Goal: Find specific page/section: Find specific page/section

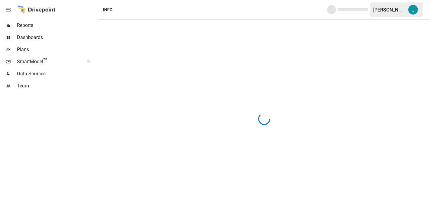
click at [34, 57] on div "SmartModel ™" at bounding box center [48, 62] width 97 height 12
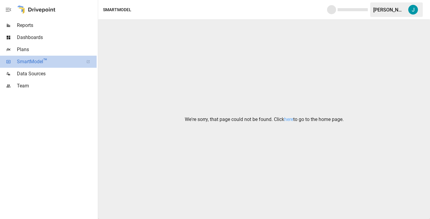
click at [36, 61] on span "SmartModel ™" at bounding box center [48, 61] width 63 height 7
click at [87, 62] on icon at bounding box center [88, 61] width 3 height 3
click at [89, 62] on icon at bounding box center [88, 62] width 4 height 4
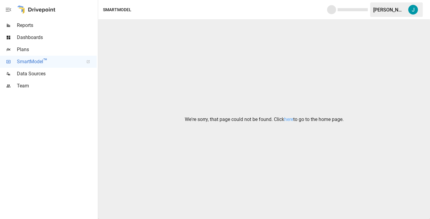
click at [45, 13] on div at bounding box center [36, 9] width 39 height 19
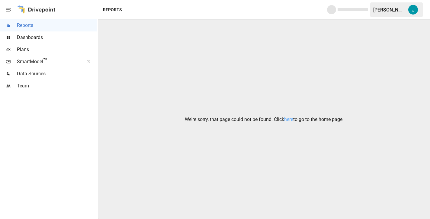
click at [45, 7] on div at bounding box center [36, 9] width 39 height 19
click at [289, 120] on link "here" at bounding box center [288, 119] width 9 height 6
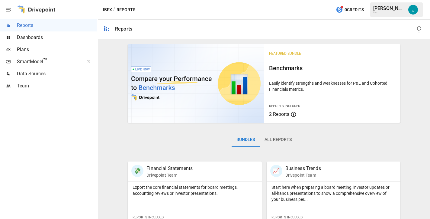
click at [89, 61] on icon at bounding box center [88, 61] width 3 height 3
click at [91, 62] on div at bounding box center [88, 62] width 17 height 4
